Goal: Information Seeking & Learning: Check status

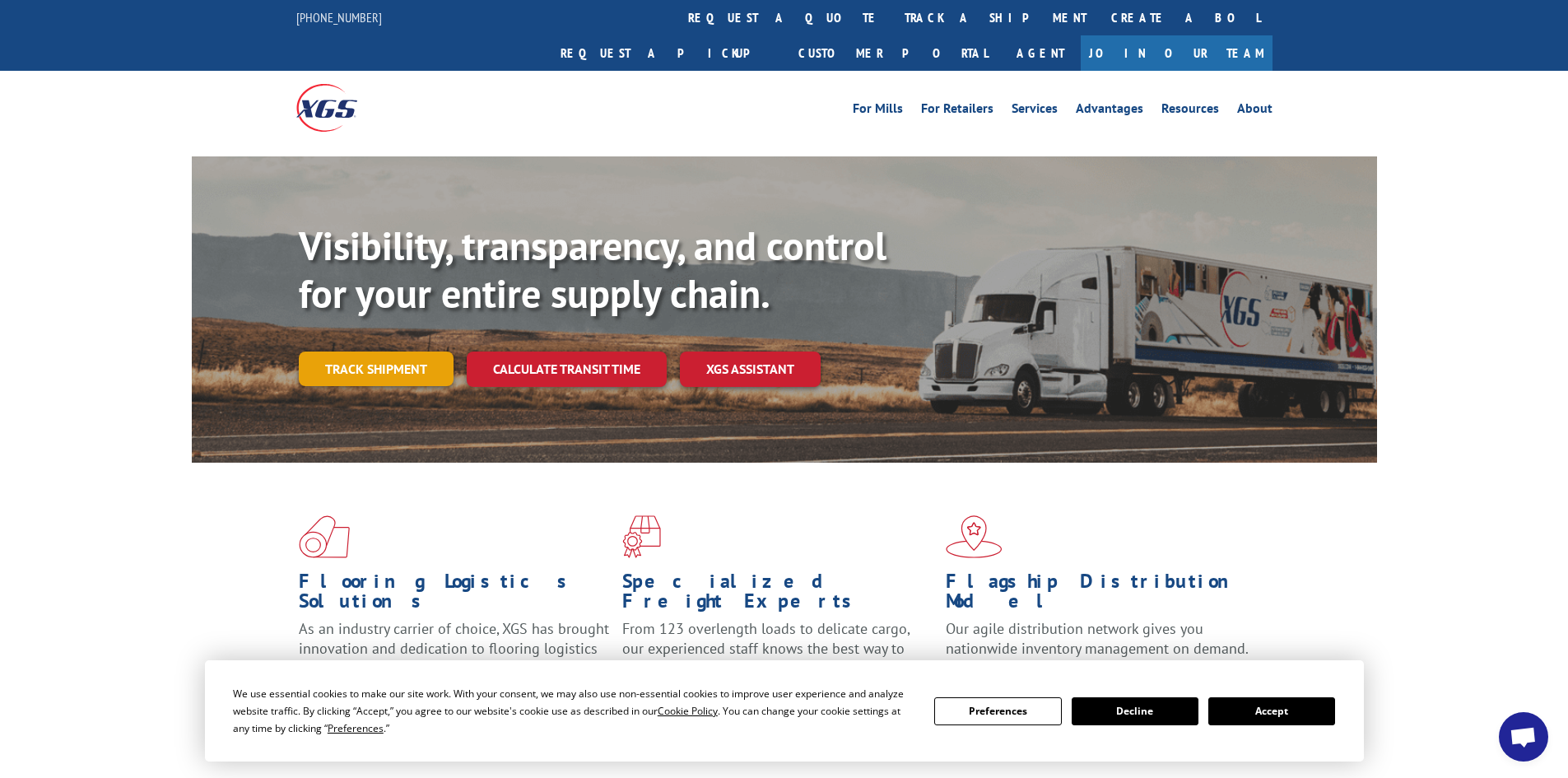
click at [403, 352] on link "Track shipment" at bounding box center [376, 369] width 155 height 35
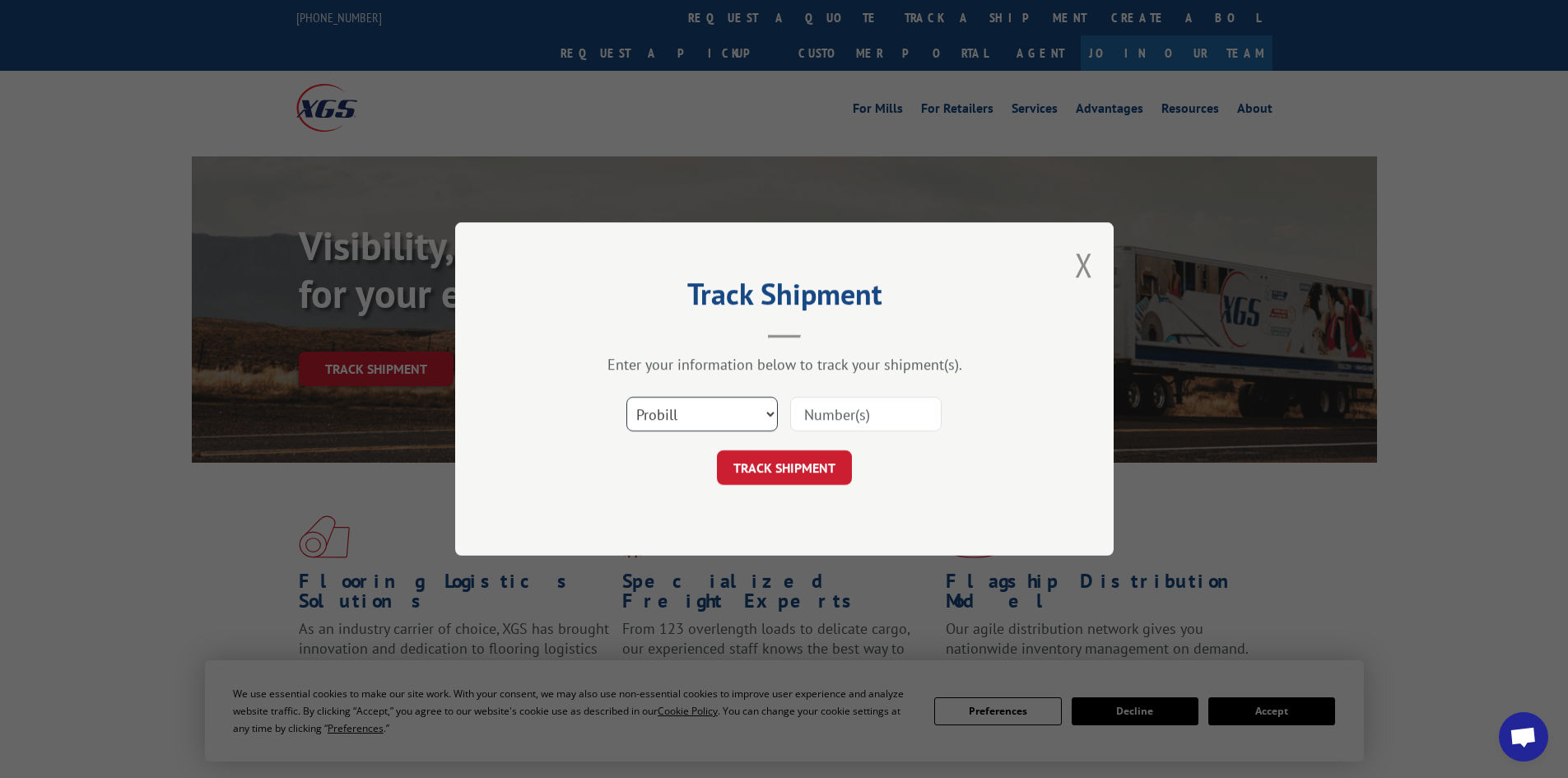
click at [766, 413] on select "Select category... Probill BOL PO" at bounding box center [702, 414] width 152 height 35
select select "bol"
click at [627, 397] on select "Select category... Probill BOL PO" at bounding box center [702, 414] width 152 height 35
click at [854, 408] on input at bounding box center [866, 414] width 152 height 35
paste input "6026273"
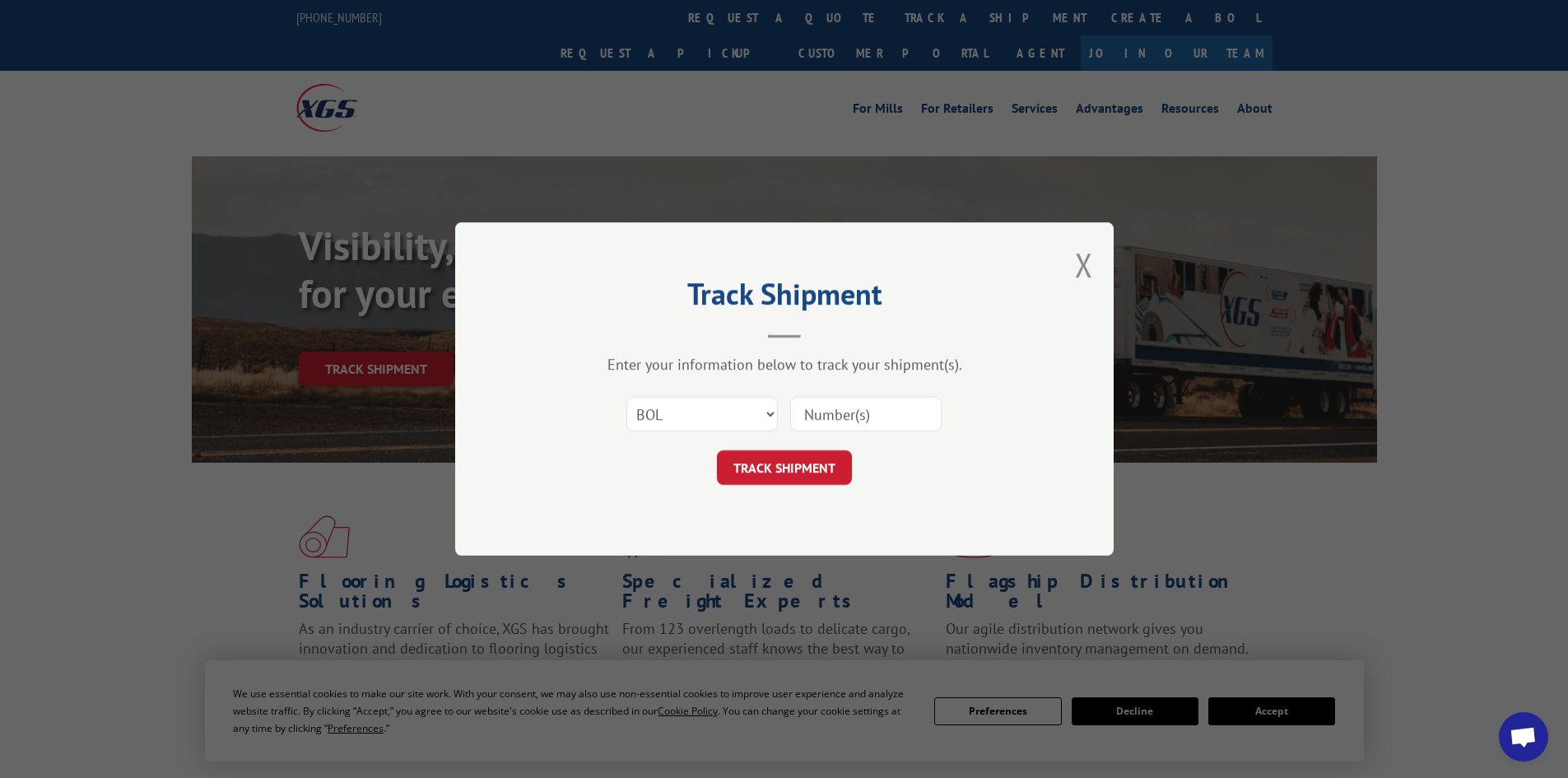
type input "6026273"
click at [823, 465] on button "TRACK SHIPMENT" at bounding box center [784, 467] width 135 height 35
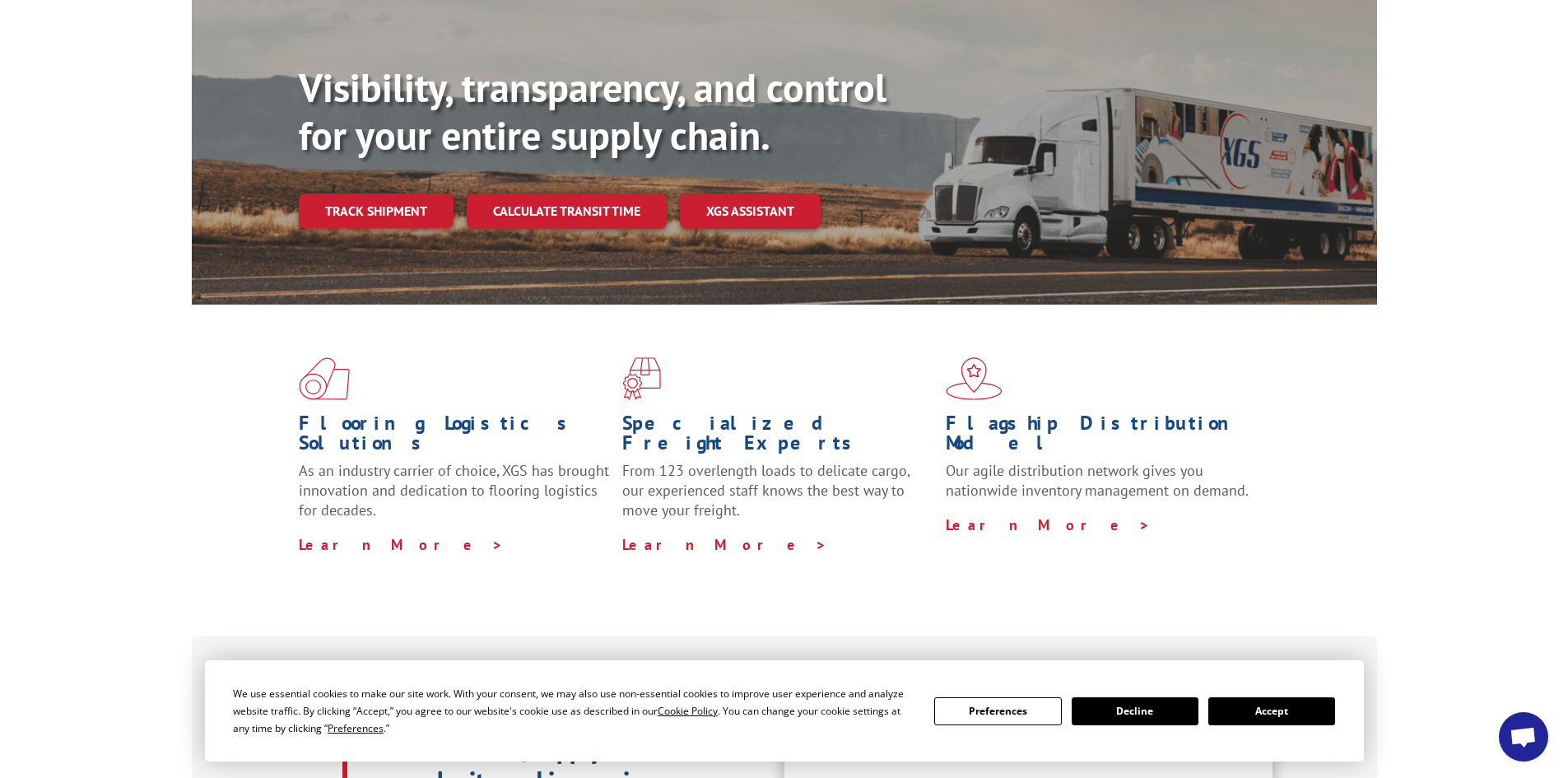
scroll to position [163, 0]
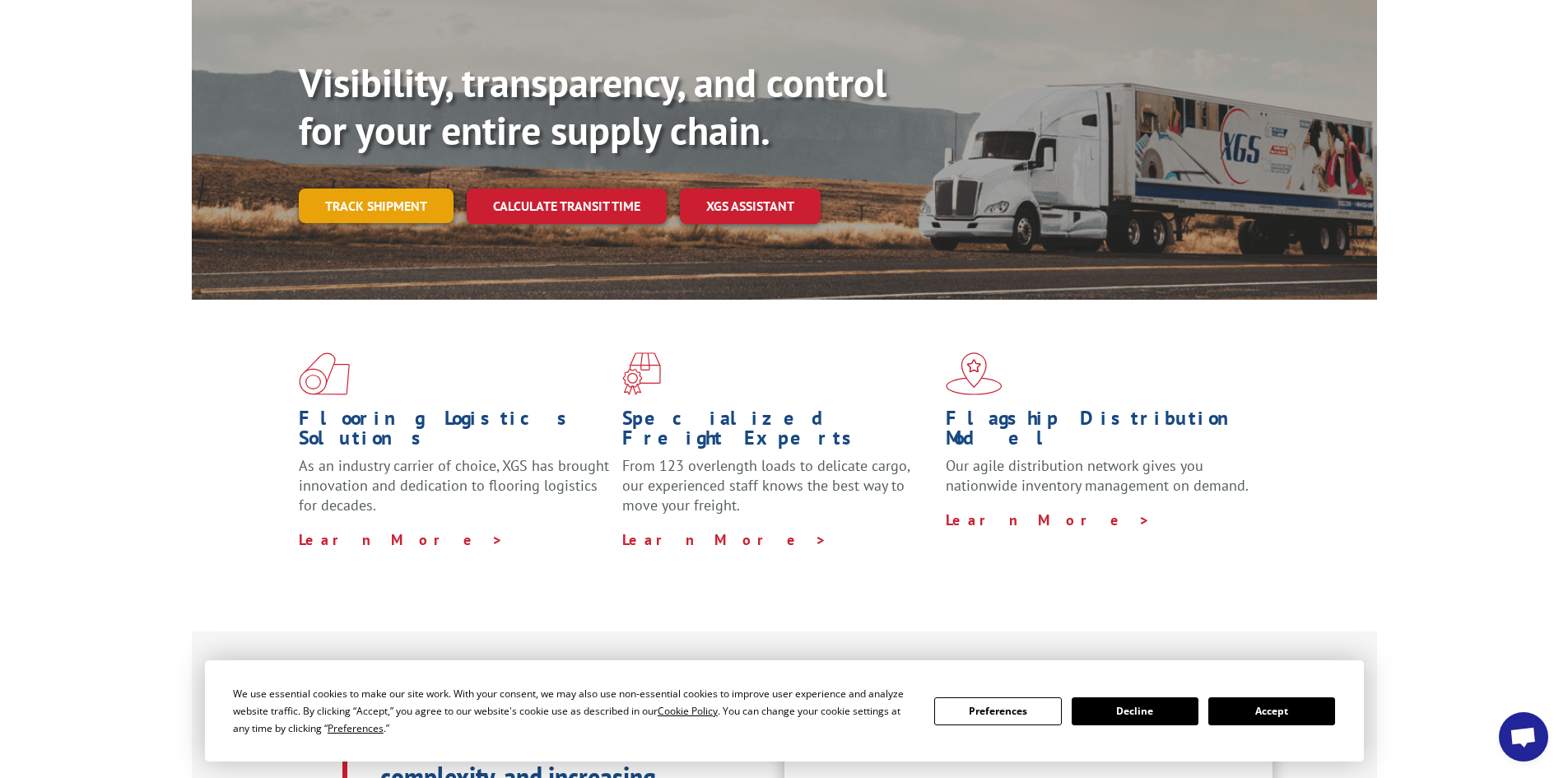
click at [387, 189] on link "Track shipment" at bounding box center [376, 206] width 155 height 35
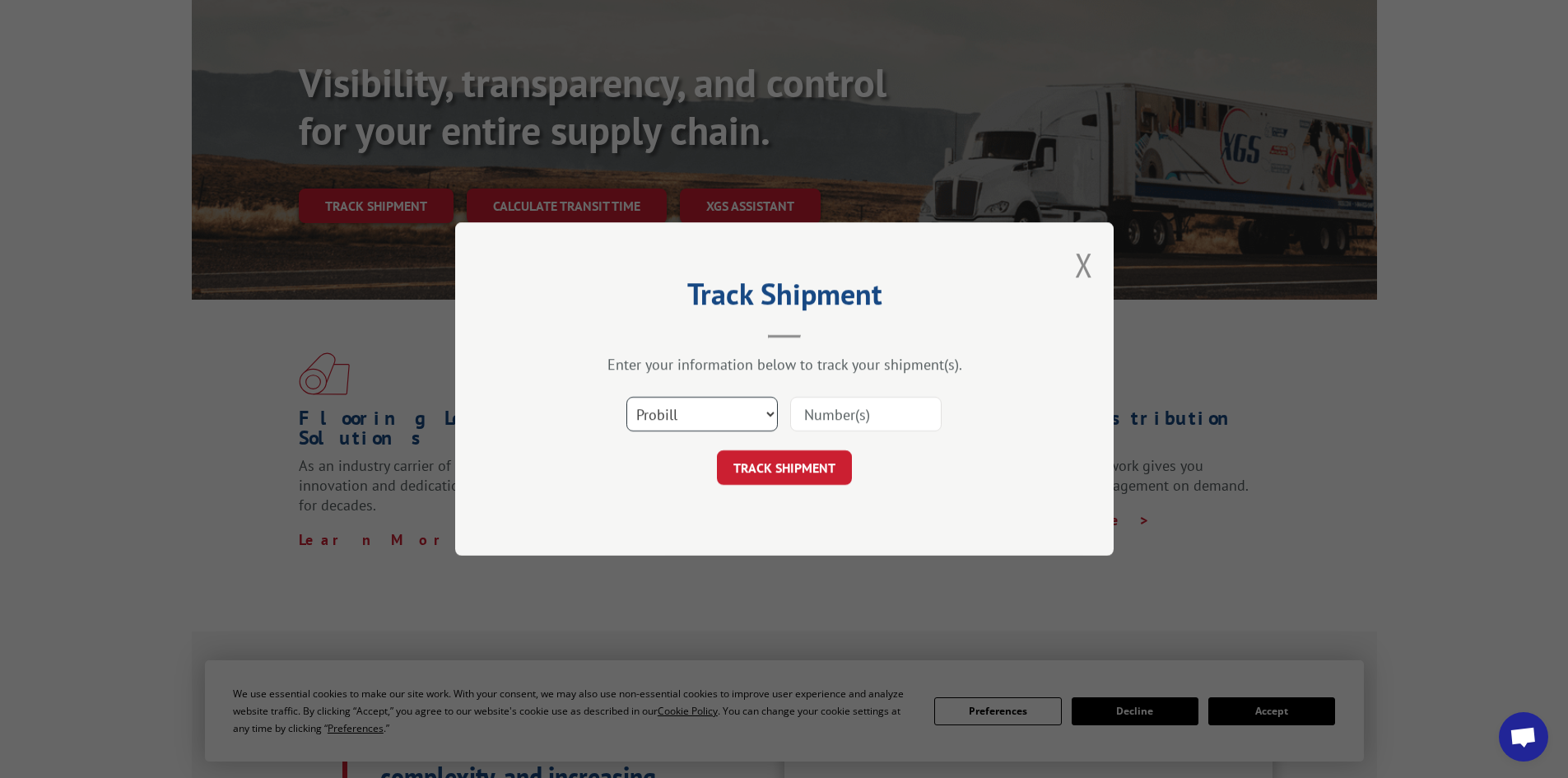
click at [737, 418] on select "Select category... Probill BOL PO" at bounding box center [702, 414] width 152 height 35
select select "bol"
click at [627, 397] on select "Select category... Probill BOL PO" at bounding box center [702, 414] width 152 height 35
click at [850, 418] on input at bounding box center [866, 414] width 152 height 35
paste input "6026273"
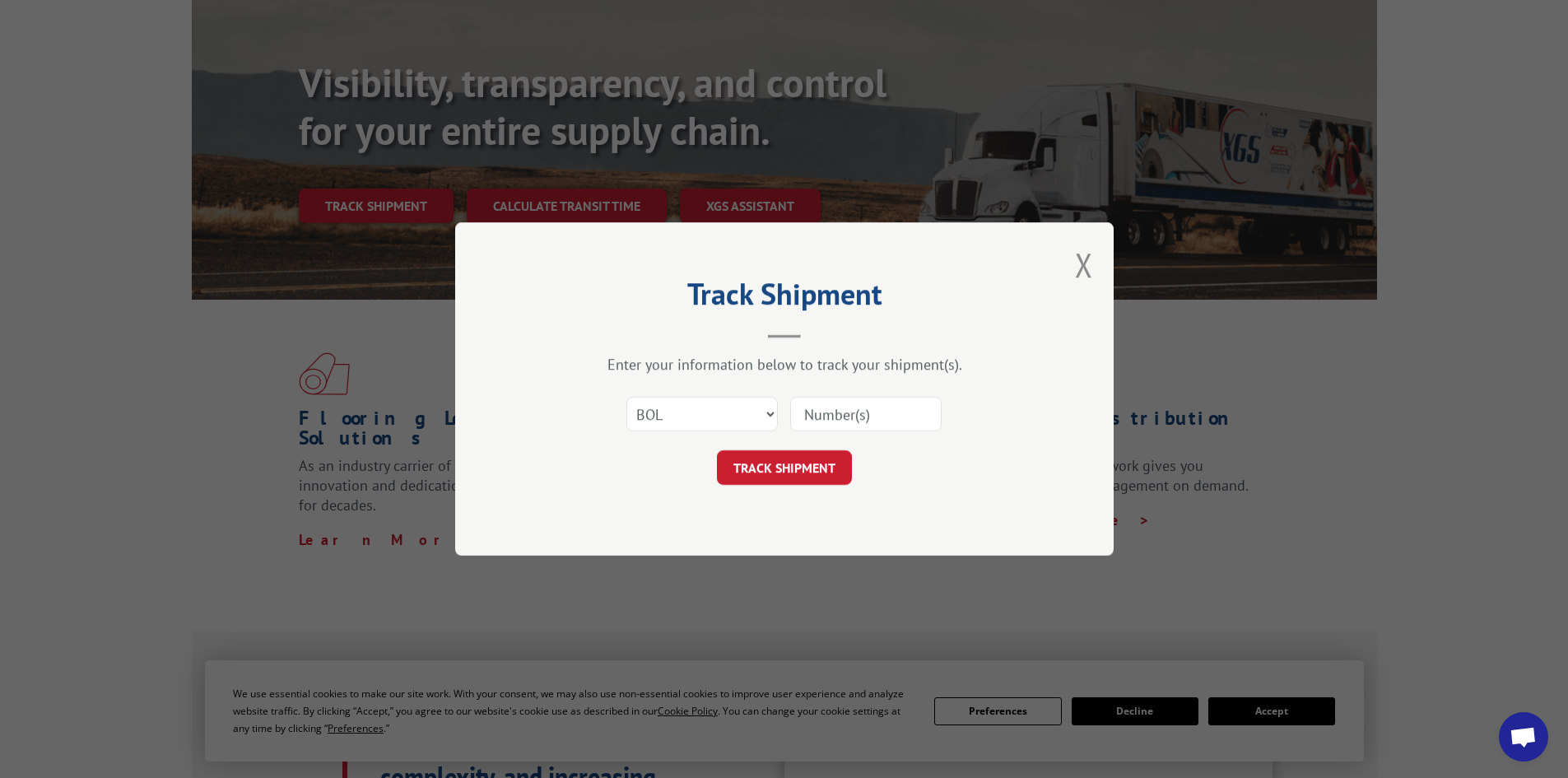
type input "6026273"
click at [814, 465] on button "TRACK SHIPMENT" at bounding box center [784, 467] width 135 height 35
